Goal: Task Accomplishment & Management: Manage account settings

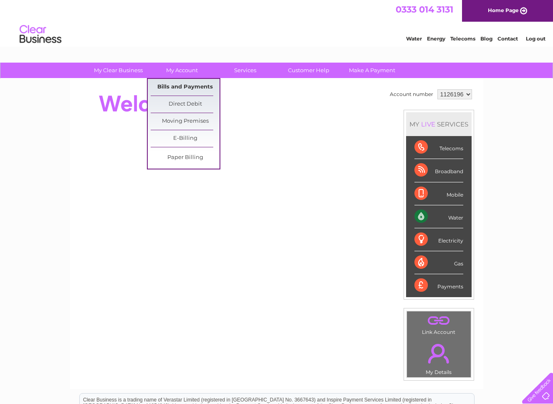
click at [187, 85] on link "Bills and Payments" at bounding box center [185, 87] width 69 height 17
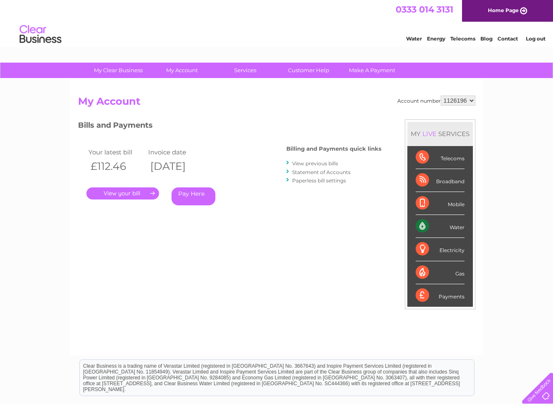
click at [141, 192] on link "." at bounding box center [122, 193] width 73 height 12
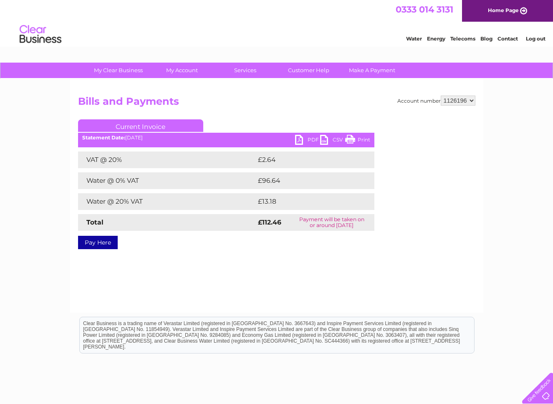
click at [310, 140] on link "PDF" at bounding box center [307, 141] width 25 height 12
